Goal: Transaction & Acquisition: Purchase product/service

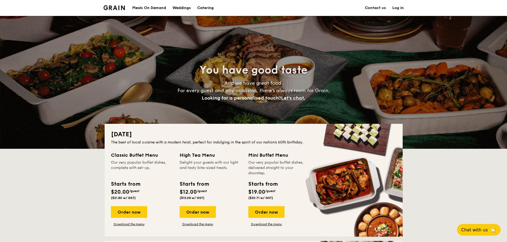
click at [144, 8] on div "Meals On Demand" at bounding box center [149, 8] width 34 height 16
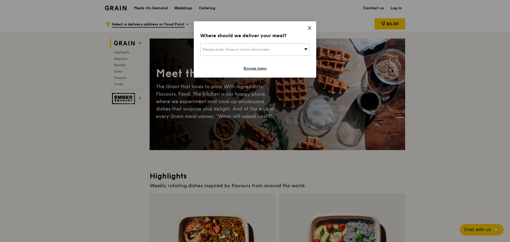
click at [298, 50] on div "Please enter three or more characters" at bounding box center [255, 50] width 110 height 12
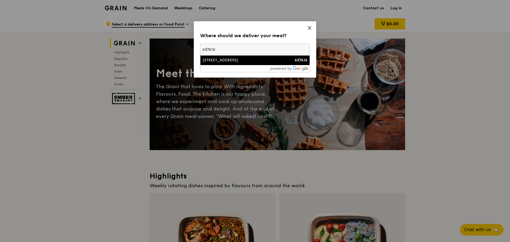
type input "637616"
click at [247, 60] on div "[STREET_ADDRESS]" at bounding box center [241, 60] width 79 height 5
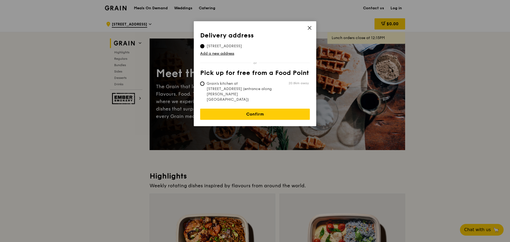
click at [206, 81] on span "Grain's kitchen at [STREET_ADDRESS] (entrance along [PERSON_NAME][GEOGRAPHIC_DA…" at bounding box center [239, 91] width 79 height 21
click at [204, 82] on input "Grain's kitchen at [STREET_ADDRESS] (entrance along [PERSON_NAME][GEOGRAPHIC_DA…" at bounding box center [202, 84] width 4 height 4
radio input "true"
click at [215, 46] on span "[STREET_ADDRESS]" at bounding box center [224, 46] width 48 height 5
click at [204, 46] on input "[STREET_ADDRESS]" at bounding box center [202, 46] width 4 height 4
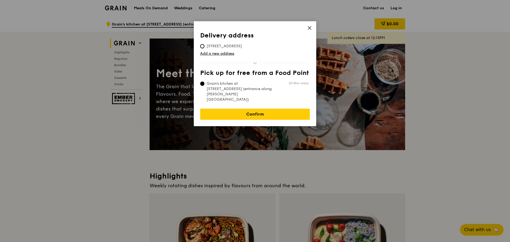
radio input "true"
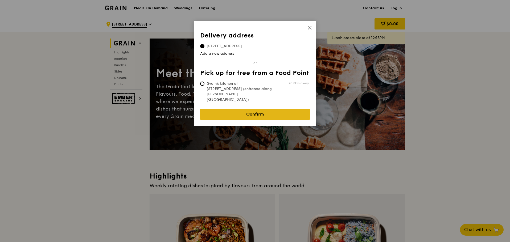
click at [236, 109] on link "Confirm" at bounding box center [255, 114] width 110 height 11
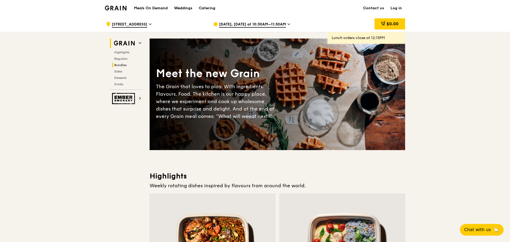
click at [123, 65] on span "Bundles" at bounding box center [120, 65] width 13 height 4
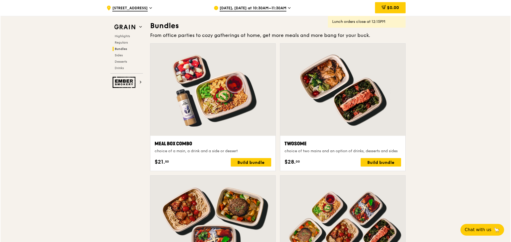
scroll to position [868, 0]
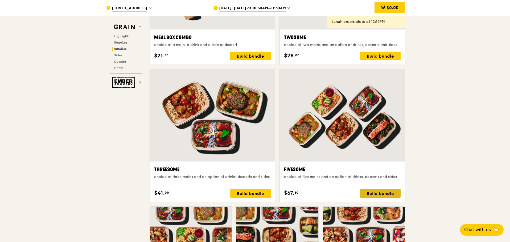
click at [385, 194] on div "Build bundle" at bounding box center [380, 193] width 40 height 9
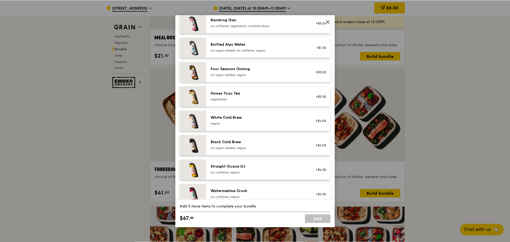
scroll to position [625, 0]
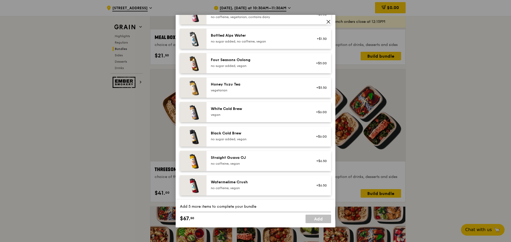
click at [330, 22] on icon at bounding box center [328, 21] width 5 height 5
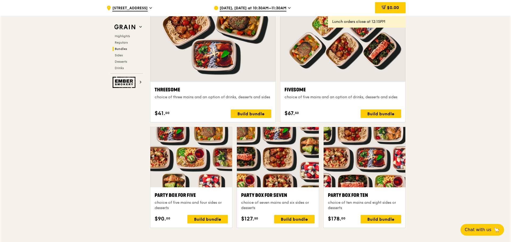
scroll to position [1027, 0]
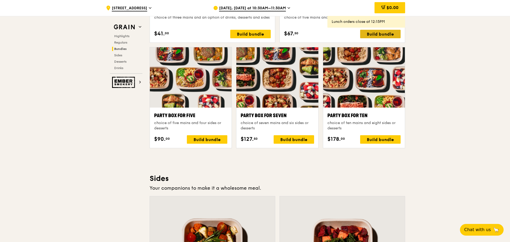
click at [390, 31] on div "Build bundle" at bounding box center [380, 34] width 40 height 9
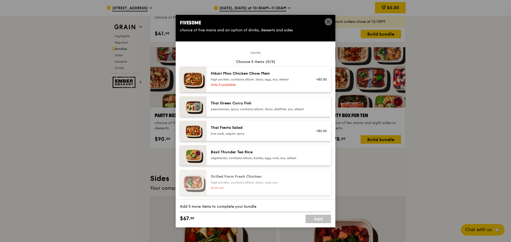
click at [238, 111] on div "pescatarian, spicy, contains allium, dairy, shellfish, soy, wheat" at bounding box center [259, 109] width 96 height 4
click at [235, 131] on div "Thai Fiesta Salad" at bounding box center [259, 127] width 96 height 5
click at [234, 152] on div "Basil Thunder Tea Rice vegetarian, contains allium, barley, egg, nuts, soy, whe…" at bounding box center [268, 156] width 124 height 20
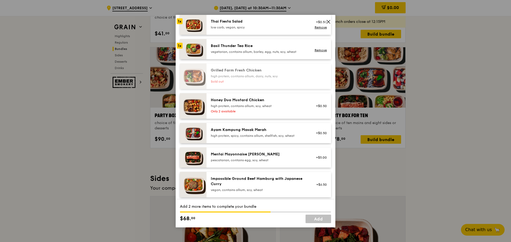
scroll to position [133, 0]
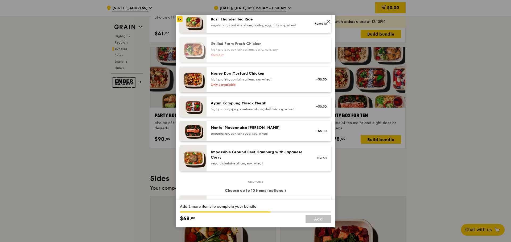
click at [240, 165] on div "Impossible Ground Beef Hamburg with Japanese [PERSON_NAME] vegan, contains alli…" at bounding box center [259, 158] width 96 height 16
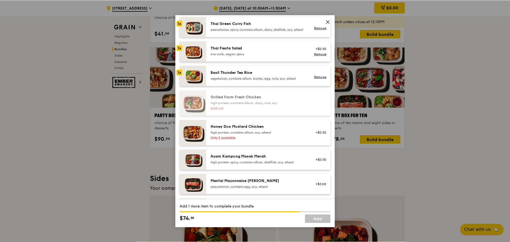
scroll to position [0, 0]
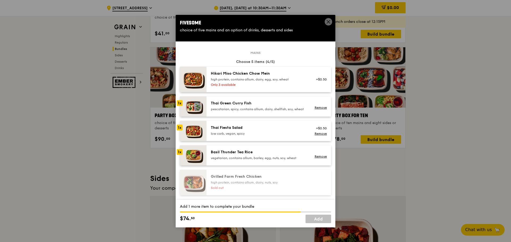
click at [253, 79] on div "high protein, contains allium, dairy, egg, soy, wheat" at bounding box center [259, 79] width 96 height 4
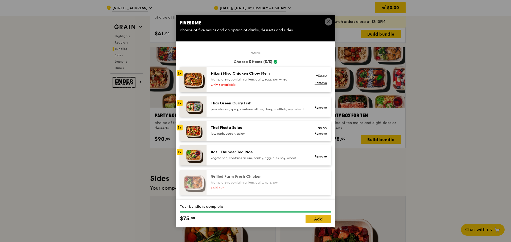
click at [318, 217] on link "Add" at bounding box center [318, 219] width 26 height 9
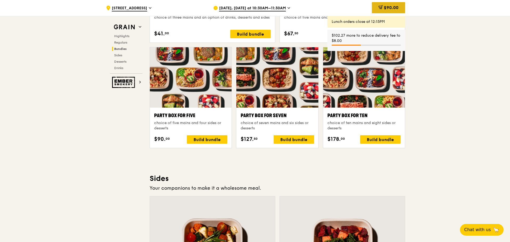
click at [387, 9] on span "$90.00" at bounding box center [391, 7] width 15 height 5
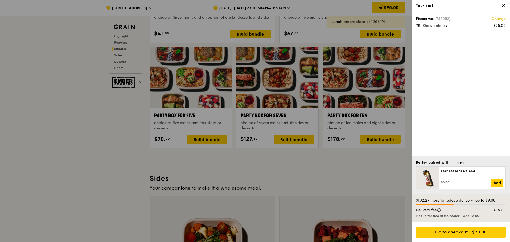
click at [440, 22] on div "Fivesome (1755052) Change $75.00 Show details" at bounding box center [461, 22] width 90 height 12
click at [438, 25] on span "Show details" at bounding box center [433, 25] width 23 height 5
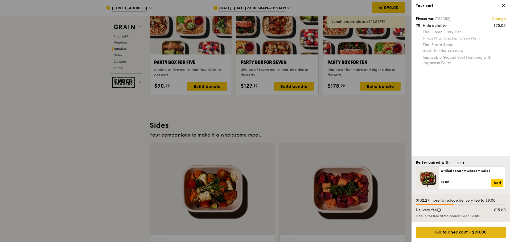
click at [441, 235] on div "Go to checkout - $90.00" at bounding box center [461, 232] width 90 height 11
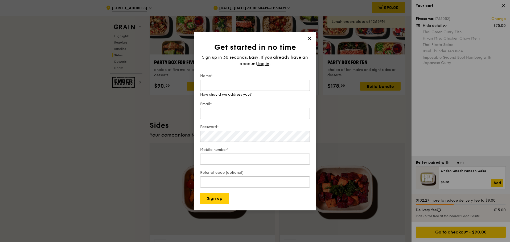
scroll to position [1213, 0]
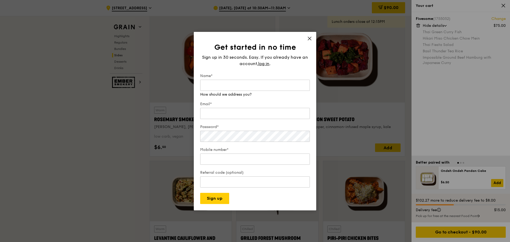
click at [309, 39] on icon at bounding box center [309, 38] width 5 height 5
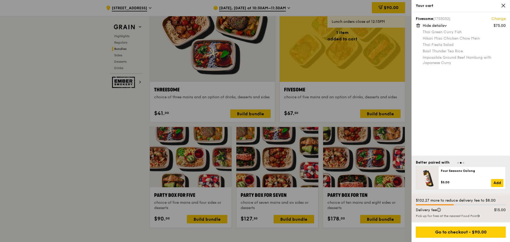
scroll to position [921, 0]
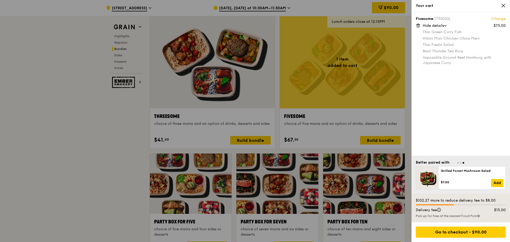
click at [473, 120] on div "Fivesome (1755052) Change $75.00 Hide details Thai Green [PERSON_NAME] Fish Hik…" at bounding box center [460, 84] width 98 height 144
click at [445, 35] on div "Thai Green Curry Fish" at bounding box center [463, 32] width 83 height 5
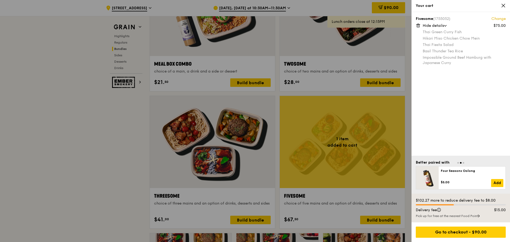
scroll to position [814, 0]
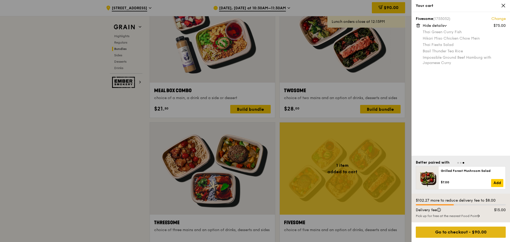
click at [461, 233] on div "Go to checkout - $90.00" at bounding box center [461, 232] width 90 height 11
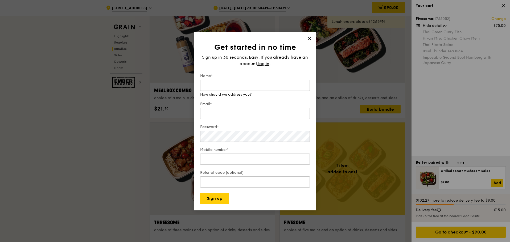
click at [310, 38] on div "Get started in no time Sign up in 30 seconds. Easy. If you already have an acco…" at bounding box center [255, 121] width 122 height 179
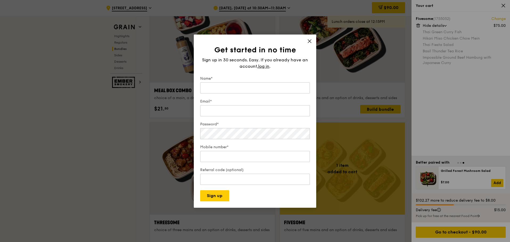
click at [312, 41] on div "Get started in no time Sign up in 30 seconds. Easy. If you already have an acco…" at bounding box center [255, 121] width 122 height 173
click at [309, 40] on icon at bounding box center [309, 41] width 3 height 3
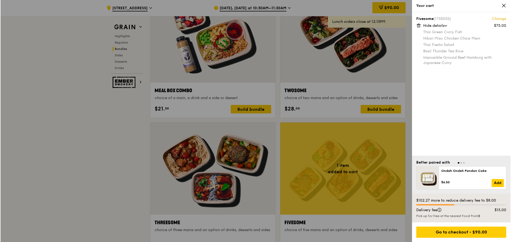
scroll to position [894, 0]
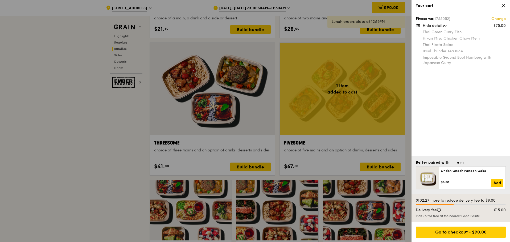
click at [351, 131] on div at bounding box center [255, 121] width 510 height 242
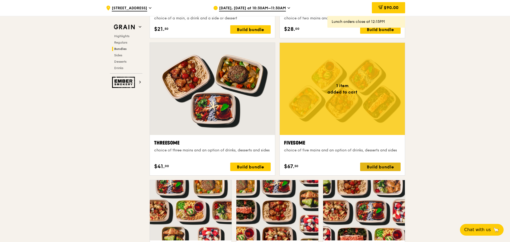
click at [382, 167] on div "Build bundle" at bounding box center [380, 167] width 40 height 9
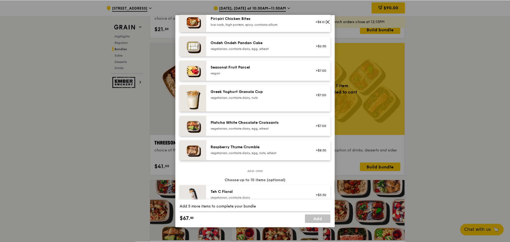
scroll to position [479, 0]
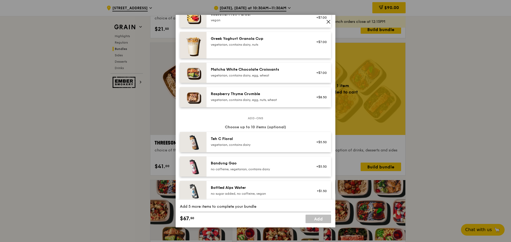
click at [327, 23] on icon at bounding box center [328, 21] width 3 height 3
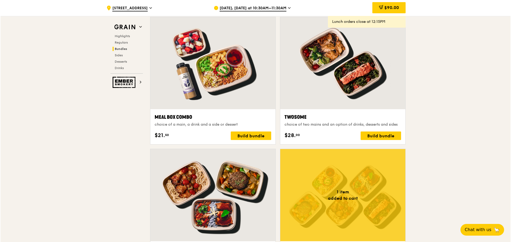
scroll to position [947, 0]
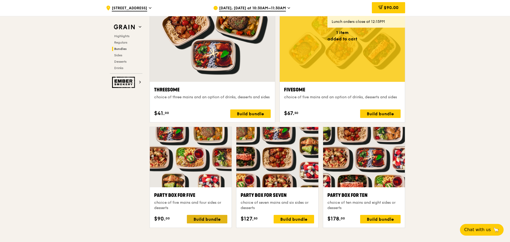
click at [209, 219] on div "Build bundle" at bounding box center [207, 219] width 40 height 9
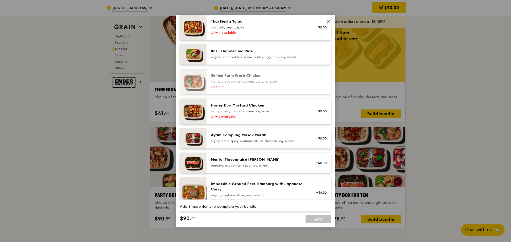
scroll to position [213, 0]
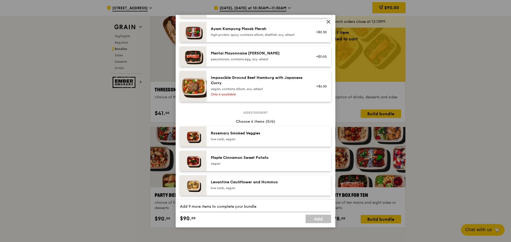
click at [329, 22] on icon at bounding box center [328, 21] width 5 height 5
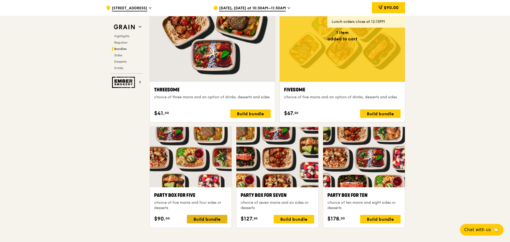
click at [213, 223] on div "Build bundle" at bounding box center [207, 219] width 40 height 9
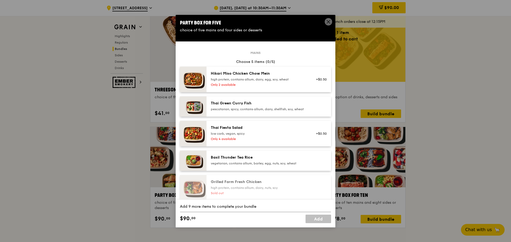
click at [257, 78] on div "high protein, contains allium, dairy, egg, soy, wheat" at bounding box center [259, 79] width 96 height 4
click at [252, 108] on div "pescatarian, spicy, contains allium, dairy, shellfish, soy, wheat" at bounding box center [259, 109] width 96 height 4
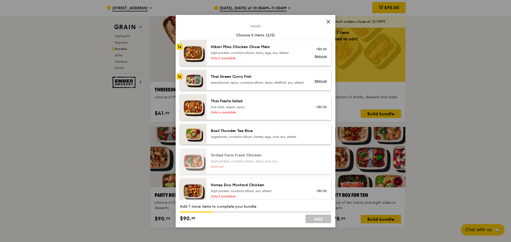
scroll to position [53, 0]
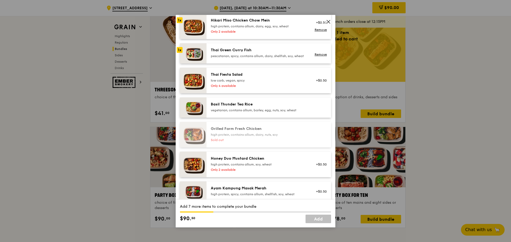
click at [260, 82] on div "low carb, vegan, spicy" at bounding box center [259, 80] width 96 height 4
click at [258, 107] on div "Basil Thunder Tea Rice" at bounding box center [259, 104] width 96 height 5
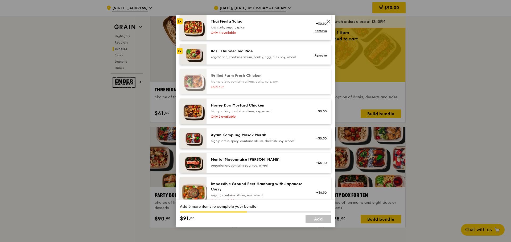
scroll to position [133, 0]
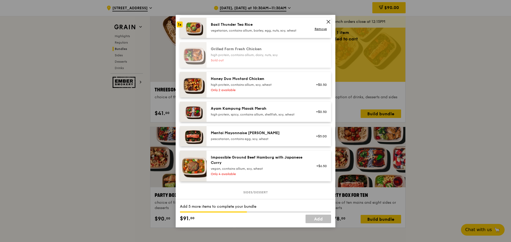
click at [253, 166] on div "Impossible Ground Beef Hamburg with Japanese Curry" at bounding box center [259, 160] width 96 height 11
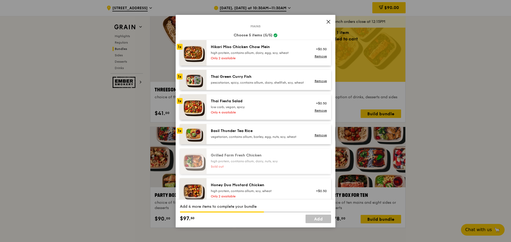
scroll to position [0, 0]
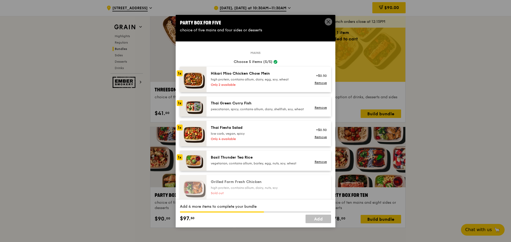
click at [260, 136] on div "low carb, vegan, spicy" at bounding box center [259, 134] width 96 height 4
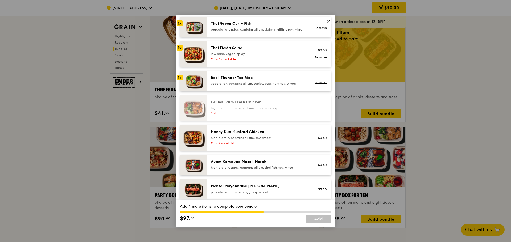
click at [215, 56] on div "low carb, vegan, spicy" at bounding box center [259, 54] width 96 height 4
click at [199, 61] on img at bounding box center [193, 54] width 27 height 26
click at [317, 59] on link "Remove" at bounding box center [320, 58] width 12 height 4
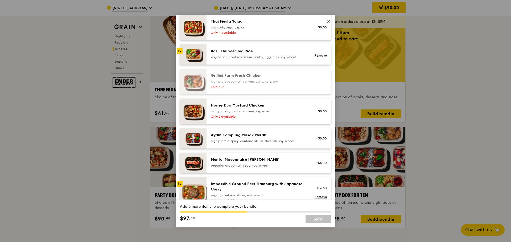
scroll to position [133, 0]
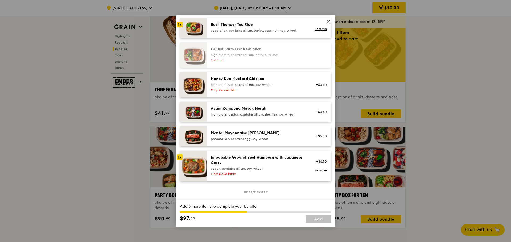
click at [286, 141] on div "pescatarian, contains egg, soy, wheat" at bounding box center [259, 139] width 96 height 4
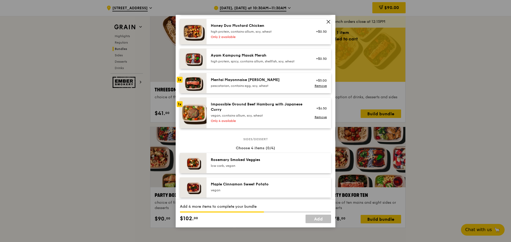
scroll to position [266, 0]
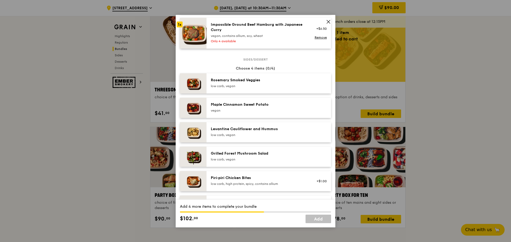
click at [276, 83] on div "Rosemary Smoked Veggies" at bounding box center [259, 80] width 96 height 5
click at [258, 181] on div "Piri‑piri Chicken Bites" at bounding box center [259, 178] width 96 height 5
click at [261, 162] on div "low carb, vegan" at bounding box center [259, 159] width 96 height 4
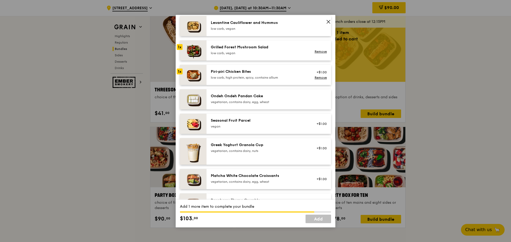
scroll to position [426, 0]
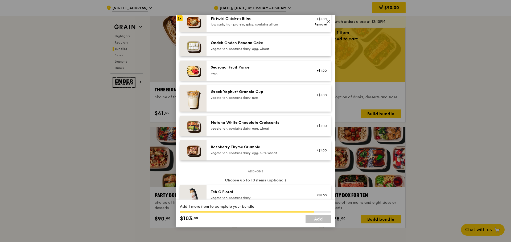
click at [244, 156] on div "Raspberry Thyme Crumble vegetarian, contains dairy, egg, nuts, wheat" at bounding box center [258, 151] width 102 height 12
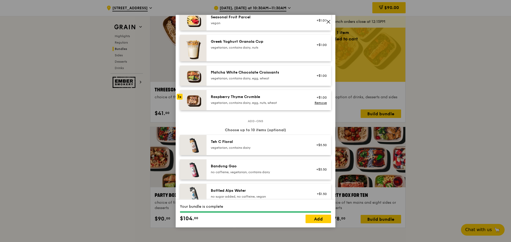
scroll to position [316, 0]
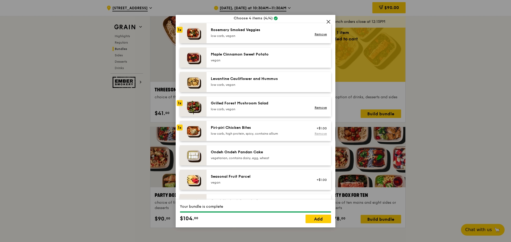
click at [314, 136] on link "Remove" at bounding box center [320, 134] width 12 height 4
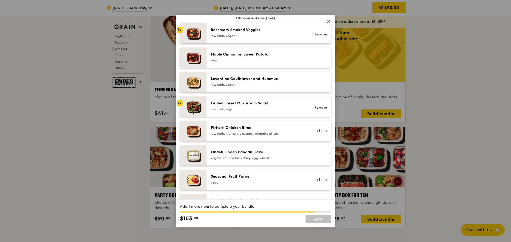
click at [288, 68] on div "Maple Cinnamon Sweet Potato [GEOGRAPHIC_DATA]" at bounding box center [268, 58] width 124 height 20
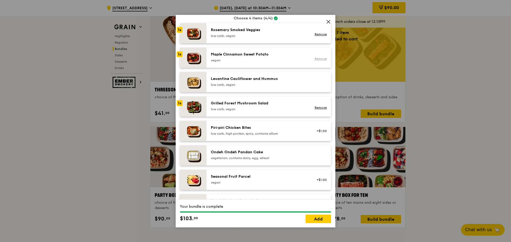
click at [316, 61] on link "Remove" at bounding box center [320, 59] width 12 height 4
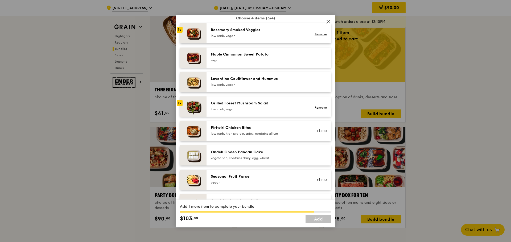
click at [284, 155] on div "Ondeh Ondeh Pandan Cake" at bounding box center [259, 152] width 96 height 5
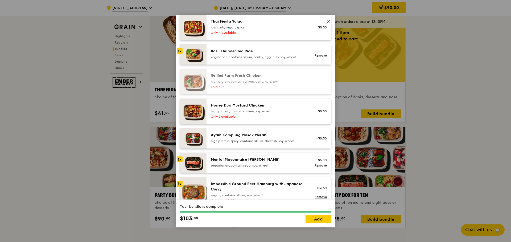
scroll to position [133, 0]
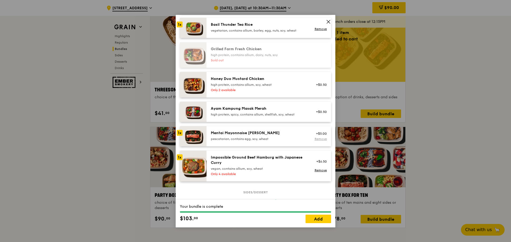
click at [317, 141] on link "Remove" at bounding box center [320, 139] width 12 height 4
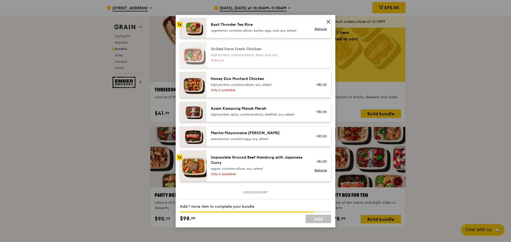
scroll to position [0, 0]
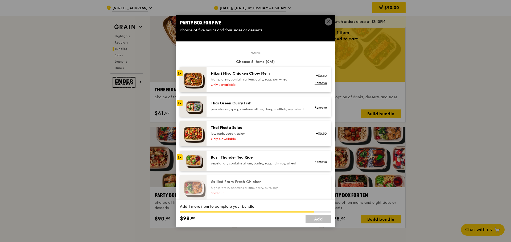
click at [259, 80] on div "high protein, contains allium, dairy, egg, soy, wheat" at bounding box center [259, 79] width 96 height 4
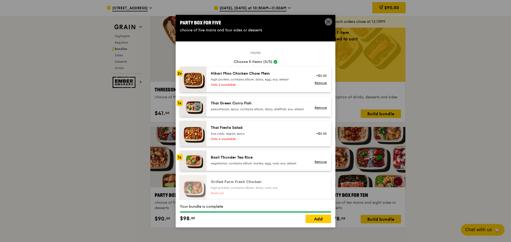
click at [246, 75] on div "Hikari Miso Chicken Chow Mein" at bounding box center [259, 73] width 96 height 5
click at [317, 82] on link "Remove" at bounding box center [320, 83] width 12 height 4
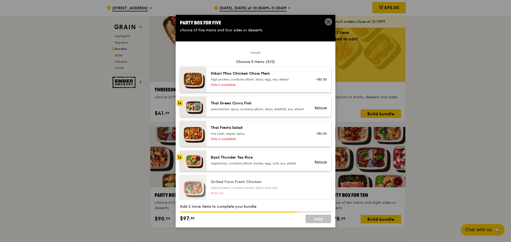
click at [264, 83] on div "Only 2 available" at bounding box center [259, 85] width 96 height 4
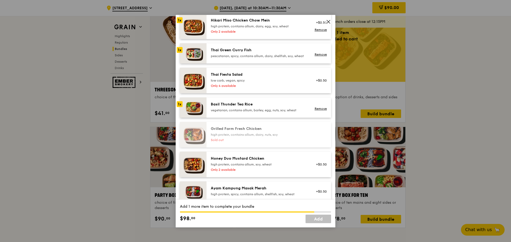
scroll to position [80, 0]
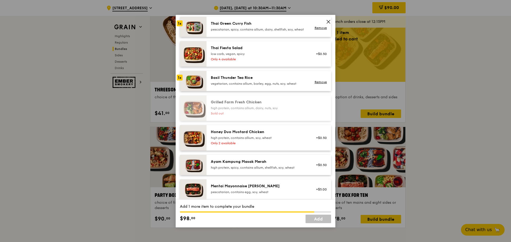
click at [260, 140] on div "high protein, contains allium, soy, wheat" at bounding box center [259, 138] width 96 height 4
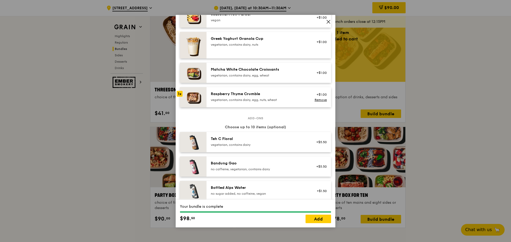
scroll to position [452, 0]
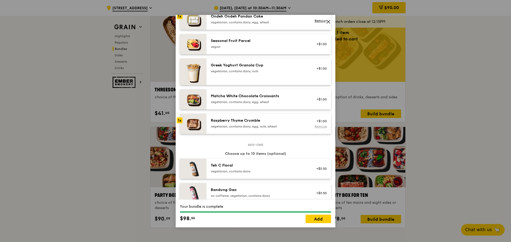
click at [319, 128] on link "Remove" at bounding box center [320, 127] width 12 height 4
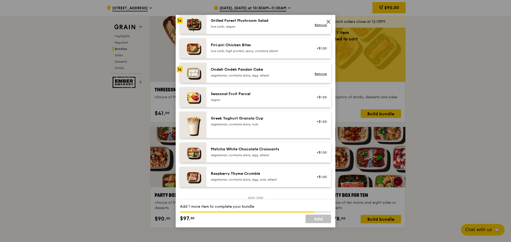
scroll to position [372, 0]
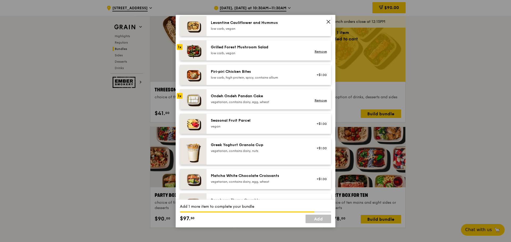
click at [259, 123] on div "Seasonal Fruit Parcel" at bounding box center [259, 120] width 96 height 5
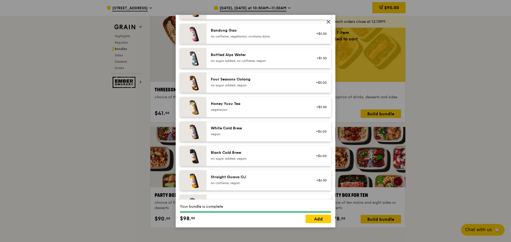
scroll to position [636, 0]
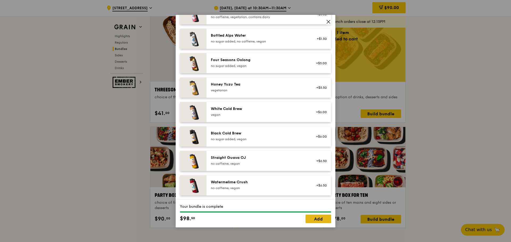
click at [321, 219] on link "Add" at bounding box center [318, 219] width 26 height 9
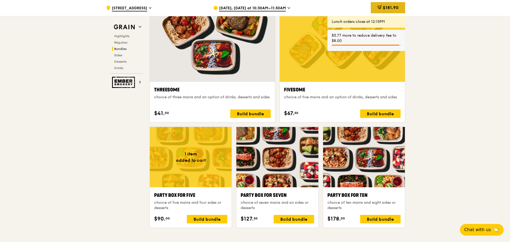
click at [390, 9] on span "$181.90" at bounding box center [391, 7] width 16 height 5
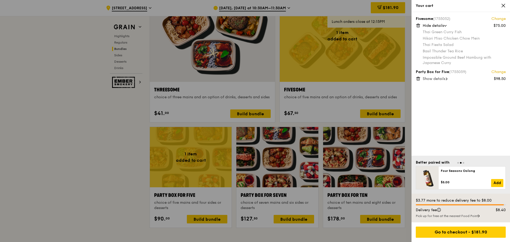
click at [497, 16] on div "Fivesome (1755052) Change $75.00 Hide details Thai Green [PERSON_NAME] Fish Hik…" at bounding box center [460, 84] width 98 height 144
click at [497, 17] on link "Change" at bounding box center [498, 18] width 14 height 5
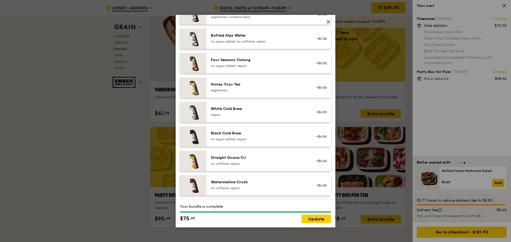
scroll to position [0, 0]
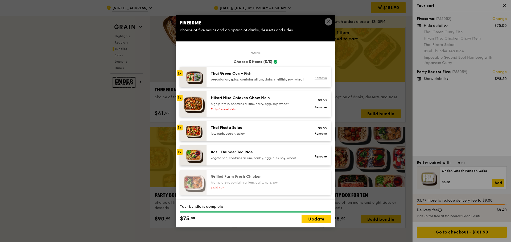
click at [318, 80] on link "Remove" at bounding box center [320, 78] width 12 height 4
click at [318, 81] on div "Remove" at bounding box center [319, 77] width 20 height 12
click at [318, 80] on link "Remove" at bounding box center [320, 78] width 12 height 4
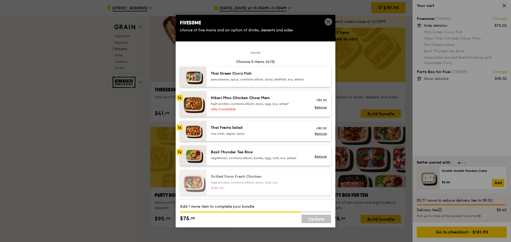
click at [317, 108] on div "+$0.50 Remove" at bounding box center [319, 104] width 20 height 17
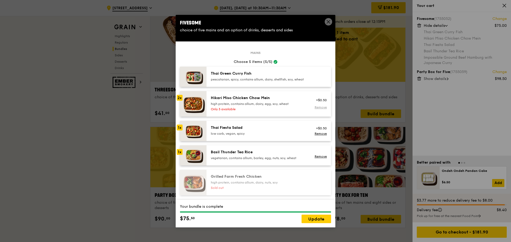
click at [314, 109] on link "Remove" at bounding box center [320, 108] width 12 height 4
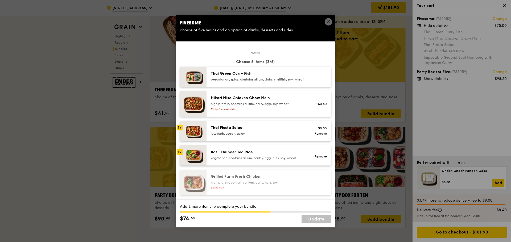
click at [317, 136] on link "Remove" at bounding box center [320, 134] width 12 height 4
click at [317, 159] on div "Remove" at bounding box center [320, 157] width 14 height 4
click at [317, 166] on div "Basil Thunder Tea Rice vegetarian, contains allium, barley, egg, nuts, soy, whe…" at bounding box center [268, 156] width 124 height 20
click at [317, 159] on link "Remove" at bounding box center [320, 157] width 12 height 4
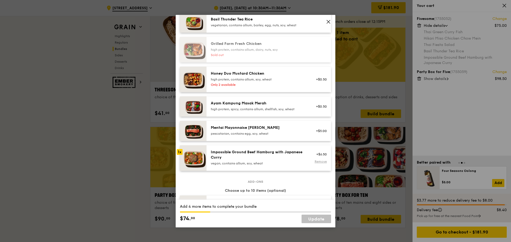
click at [315, 164] on link "Remove" at bounding box center [320, 162] width 12 height 4
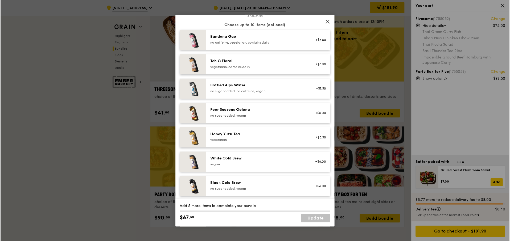
scroll to position [0, 0]
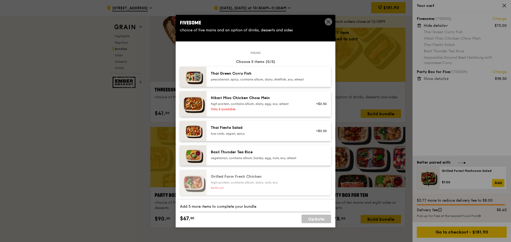
click at [328, 20] on icon at bounding box center [328, 21] width 5 height 5
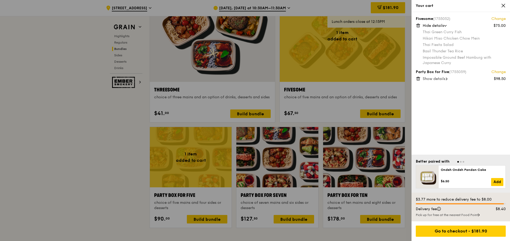
click at [492, 45] on div "Thai Fiesta Salad" at bounding box center [463, 44] width 83 height 5
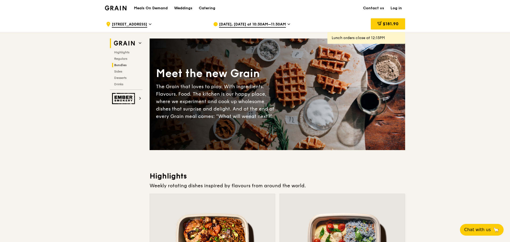
click at [123, 65] on span "Bundles" at bounding box center [120, 65] width 13 height 4
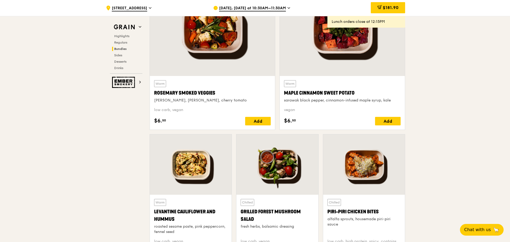
scroll to position [1080, 0]
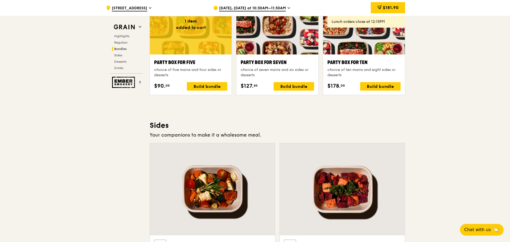
click at [202, 92] on div "Party Box for Five choice of five mains and four sides or desserts $90. 00 Buil…" at bounding box center [191, 75] width 82 height 40
click at [203, 88] on div "Build bundle" at bounding box center [207, 86] width 40 height 9
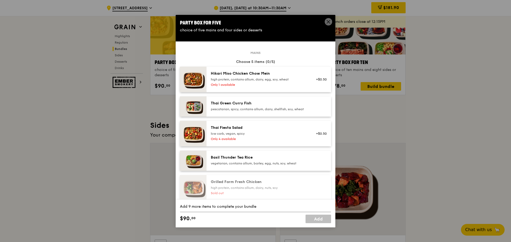
click at [329, 22] on icon at bounding box center [328, 21] width 3 height 3
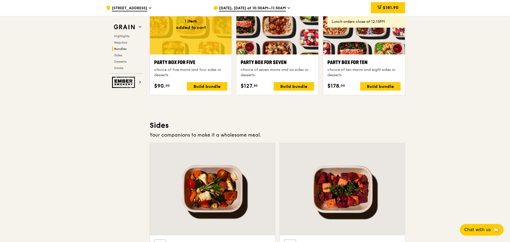
drag, startPoint x: 182, startPoint y: 41, endPoint x: 162, endPoint y: 105, distance: 67.0
click at [162, 105] on div "Highlights Weekly rotating dishes inspired by flavours from around the world. W…" at bounding box center [277, 134] width 255 height 2086
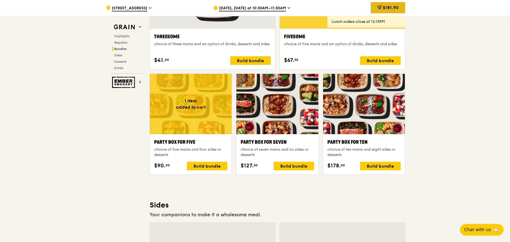
click at [388, 9] on span "$181.90" at bounding box center [391, 7] width 16 height 5
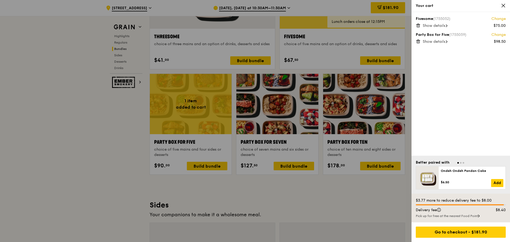
click at [504, 17] on link "Change" at bounding box center [498, 18] width 14 height 5
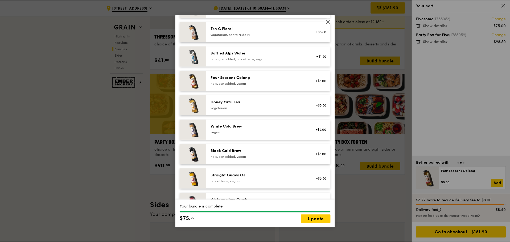
scroll to position [625, 0]
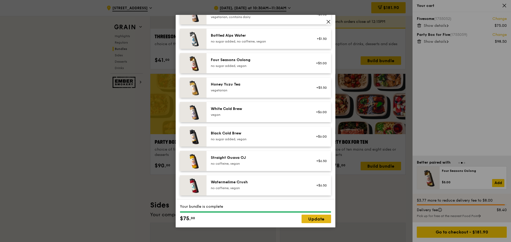
click at [312, 218] on link "Update" at bounding box center [316, 219] width 30 height 9
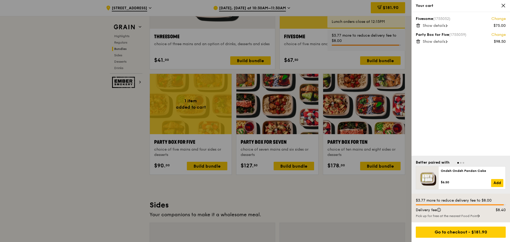
click at [419, 40] on icon at bounding box center [418, 40] width 4 height 0
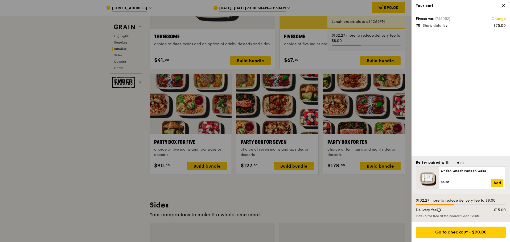
click at [417, 26] on icon at bounding box center [417, 25] width 0 height 1
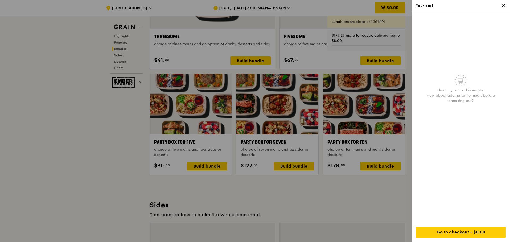
click at [209, 194] on div at bounding box center [255, 121] width 510 height 242
